Goal: Transaction & Acquisition: Obtain resource

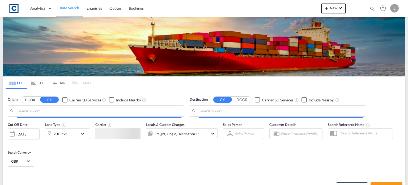
type input "GB-OX16, [GEOGRAPHIC_DATA]"
type input "[GEOGRAPHIC_DATA], AUADL"
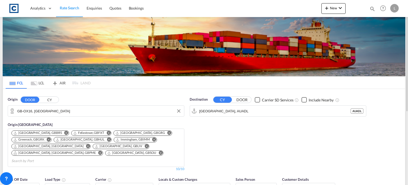
click at [64, 112] on input "GB-OX16, [GEOGRAPHIC_DATA]" at bounding box center [99, 111] width 164 height 8
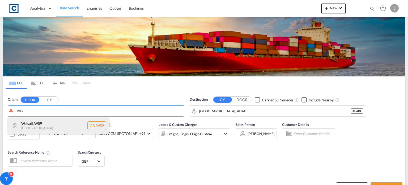
click at [37, 126] on div "Walsall , WS9 [GEOGRAPHIC_DATA] [GEOGRAPHIC_DATA]-WS9" at bounding box center [58, 126] width 101 height 16
type input "GB-WS9, Walsall"
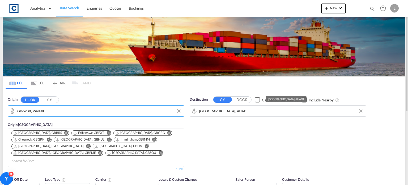
click at [231, 112] on input "[GEOGRAPHIC_DATA], AUADL" at bounding box center [281, 111] width 164 height 8
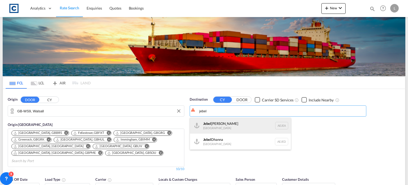
click at [206, 124] on div "[GEOGRAPHIC_DATA] [GEOGRAPHIC_DATA]" at bounding box center [240, 126] width 101 height 16
type input "[GEOGRAPHIC_DATA], [GEOGRAPHIC_DATA]"
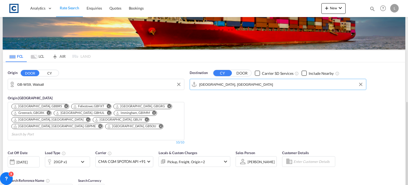
scroll to position [106, 0]
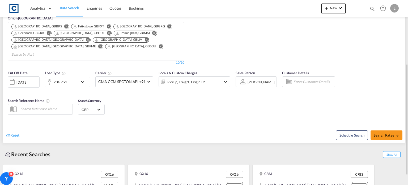
click at [52, 77] on div at bounding box center [49, 82] width 9 height 11
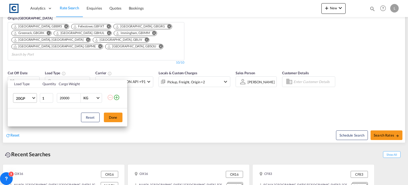
click at [28, 97] on span "20GP" at bounding box center [23, 98] width 15 height 5
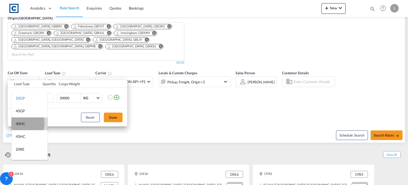
click at [21, 123] on div "40HC" at bounding box center [21, 123] width 10 height 5
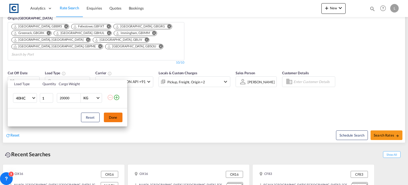
click at [113, 114] on button "Done" at bounding box center [113, 117] width 19 height 10
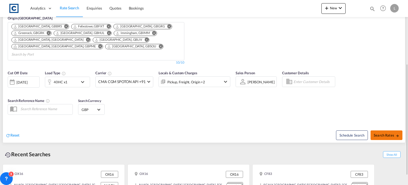
click at [382, 133] on span "Search Rates" at bounding box center [387, 135] width 26 height 4
type input "WS9 to AEJEA / [DATE]"
